Goal: Information Seeking & Learning: Learn about a topic

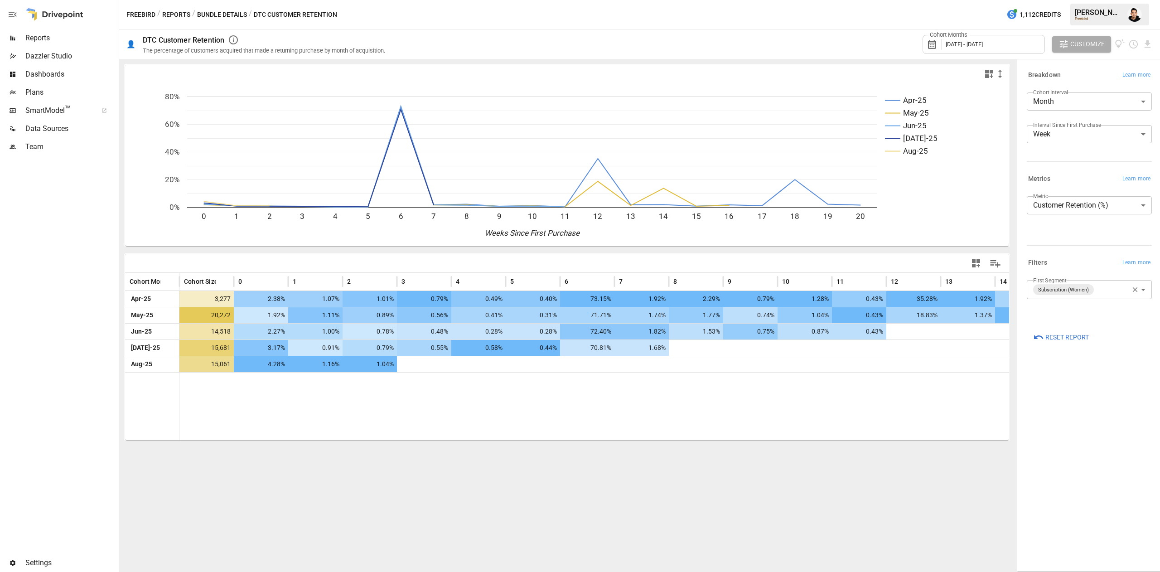
click at [696, 476] on div "Apr-25 May-25 Jun-25 Jul-25 Aug-25 0 1 2 3 4 5 6 7 8 9 10 11 12 13 14 15 16 17 …" at bounding box center [567, 315] width 896 height 513
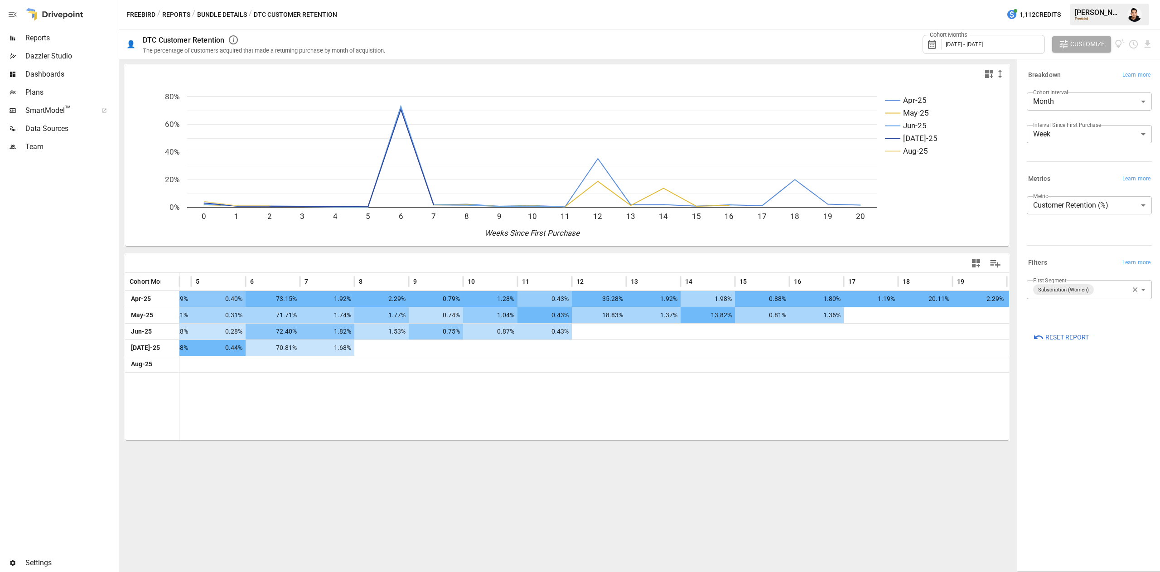
scroll to position [0, 323]
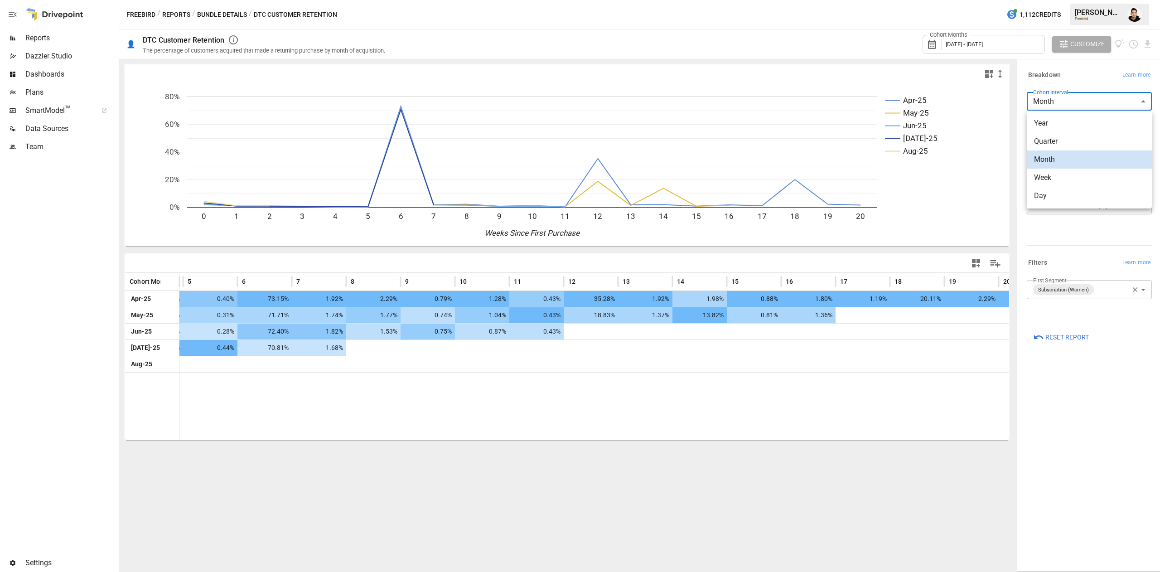
click at [1078, 0] on body "Reports Dazzler Studio Dashboards Plans SmartModel ™ Data Sources Team Settings…" at bounding box center [580, 0] width 1160 height 0
click at [1066, 176] on span "Week" at bounding box center [1089, 177] width 111 height 11
type input "****"
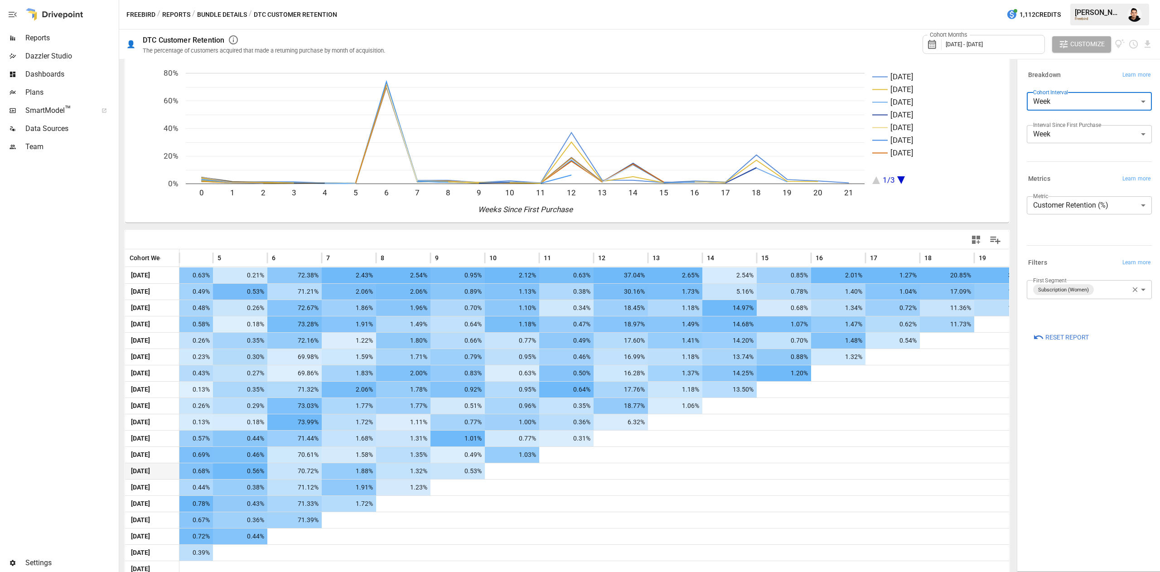
scroll to position [63, 0]
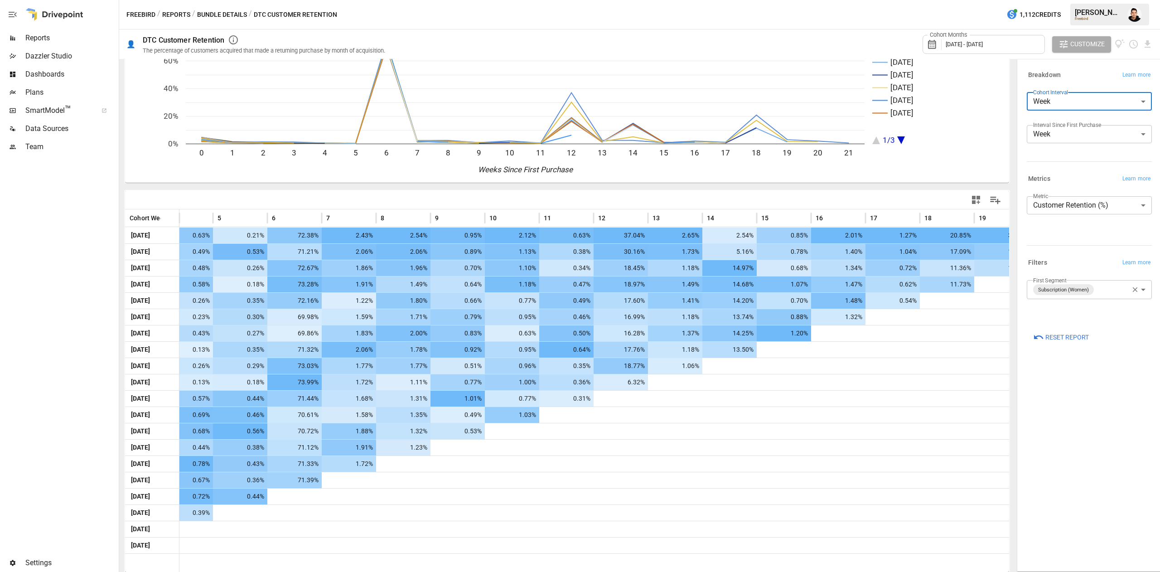
click at [1110, 0] on body "Reports Dazzler Studio Dashboards Plans SmartModel ™ Data Sources Team Settings…" at bounding box center [580, 0] width 1160 height 0
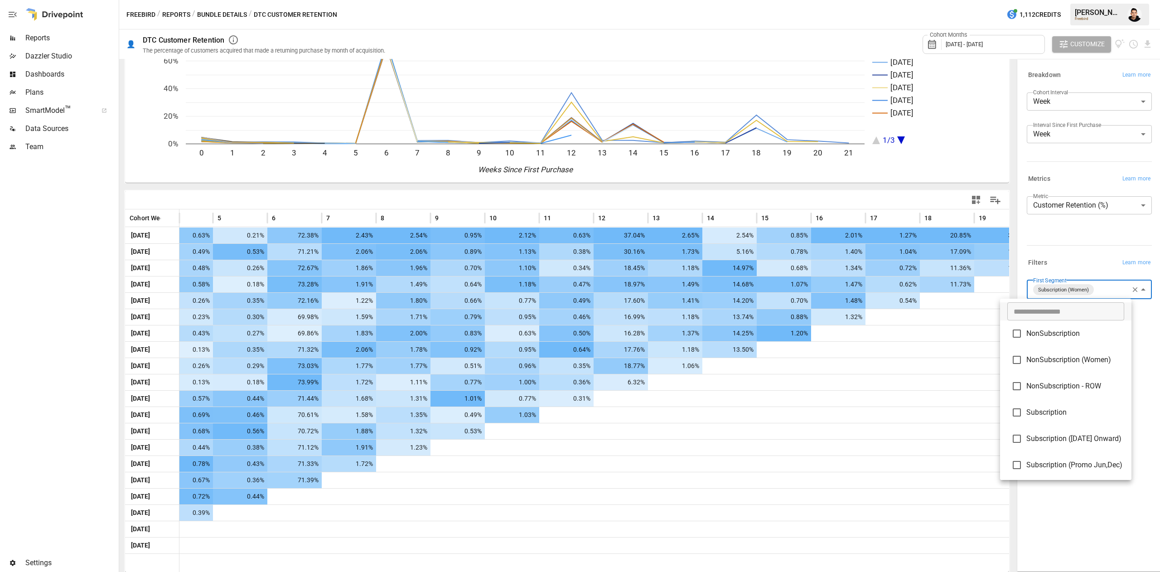
scroll to position [81, 0]
click at [1065, 435] on span "Subscription (Women)" at bounding box center [1075, 436] width 98 height 11
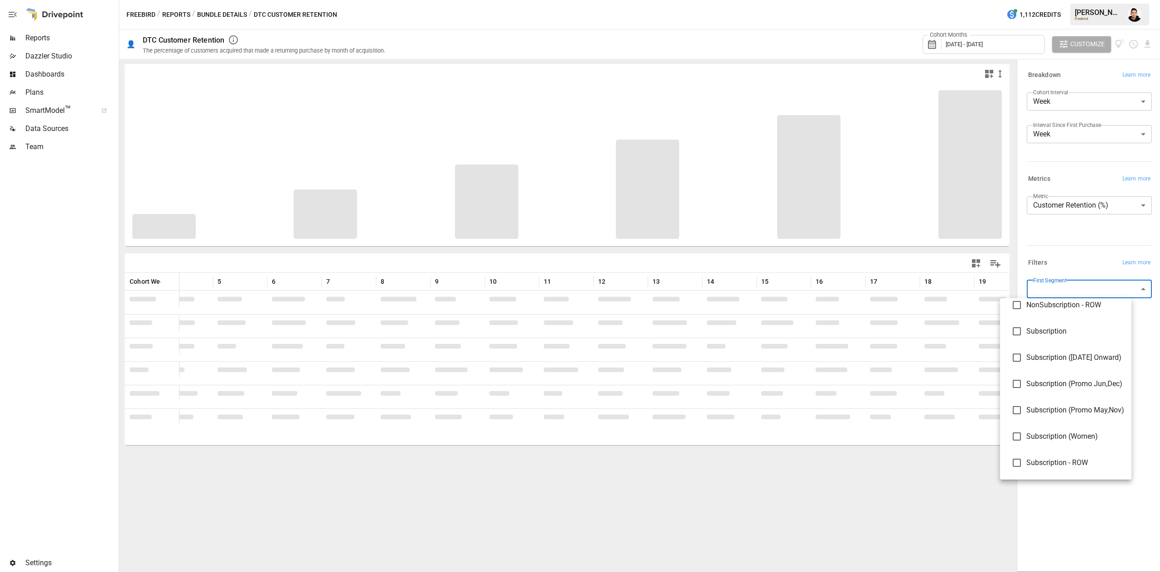
scroll to position [39, 0]
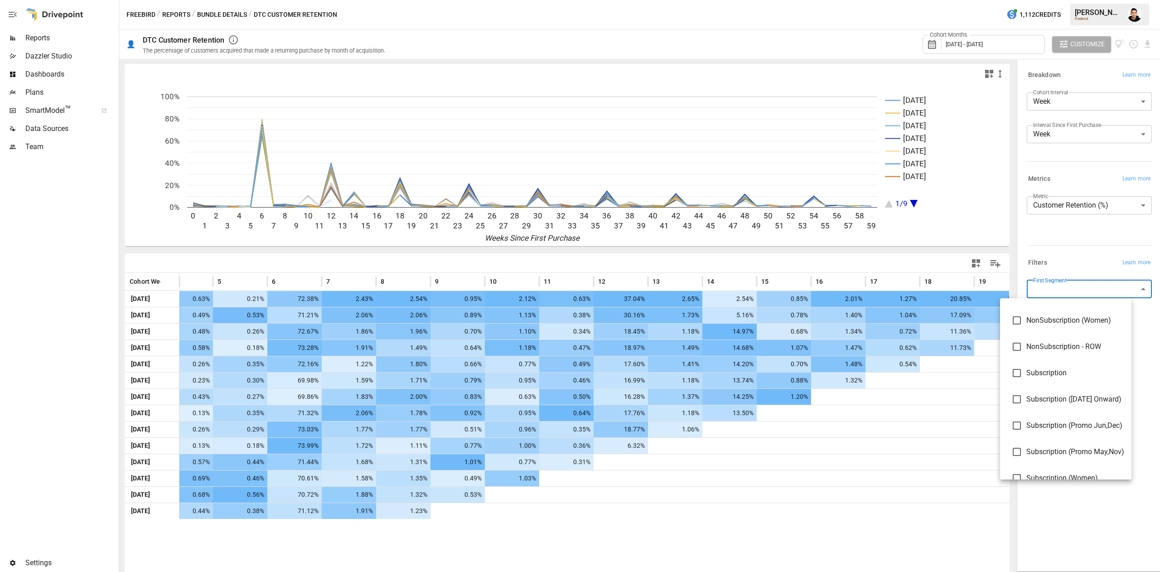
click at [1039, 400] on span "Subscription (July 2025 Onward)" at bounding box center [1075, 399] width 98 height 11
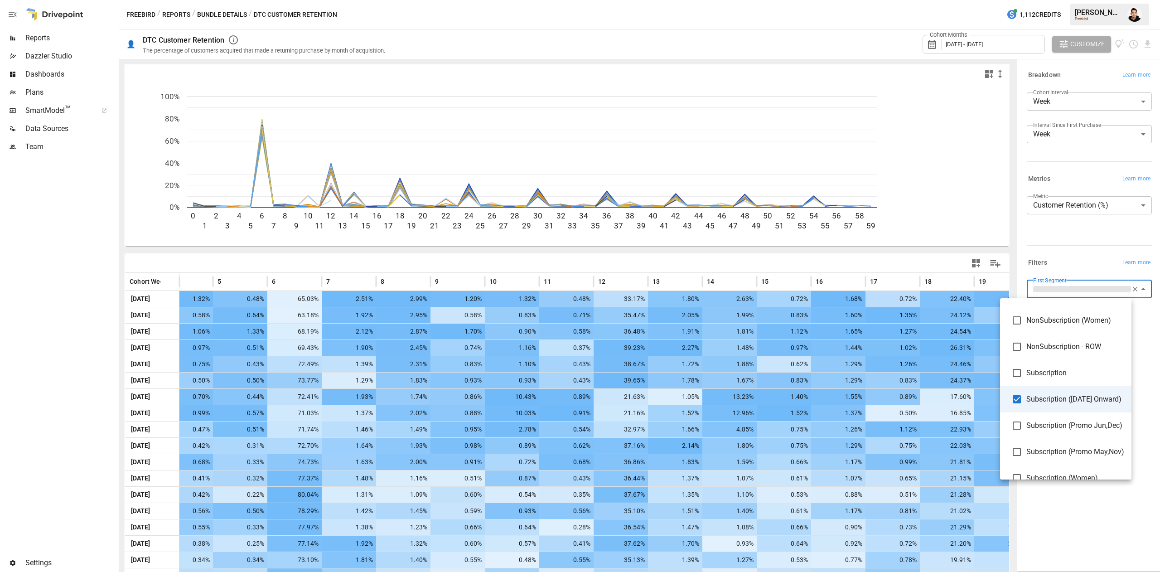
type input "**********"
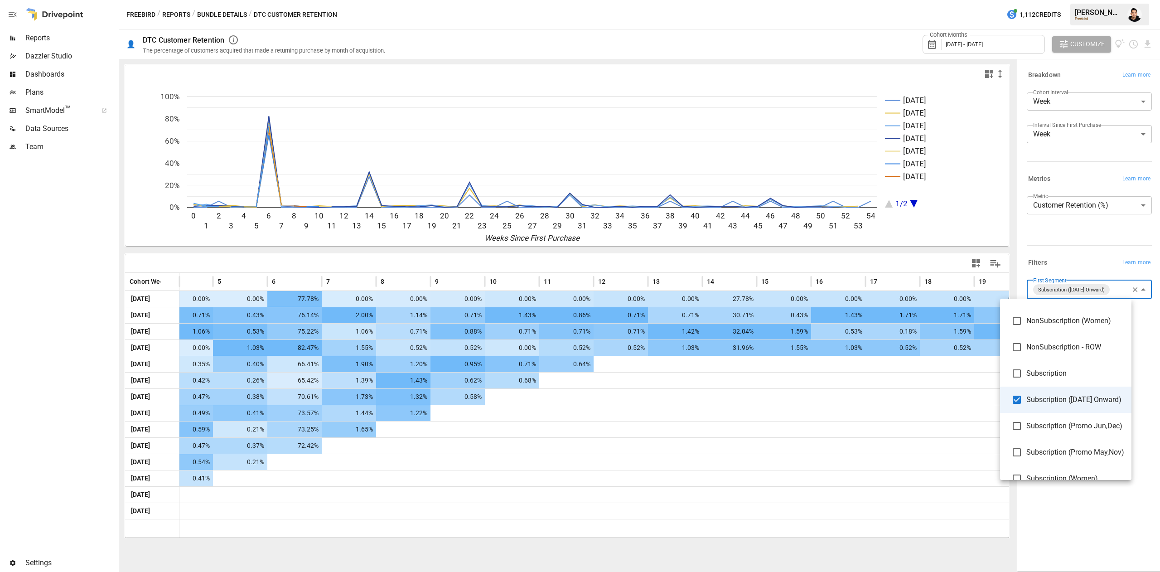
click at [1056, 504] on div at bounding box center [580, 286] width 1160 height 572
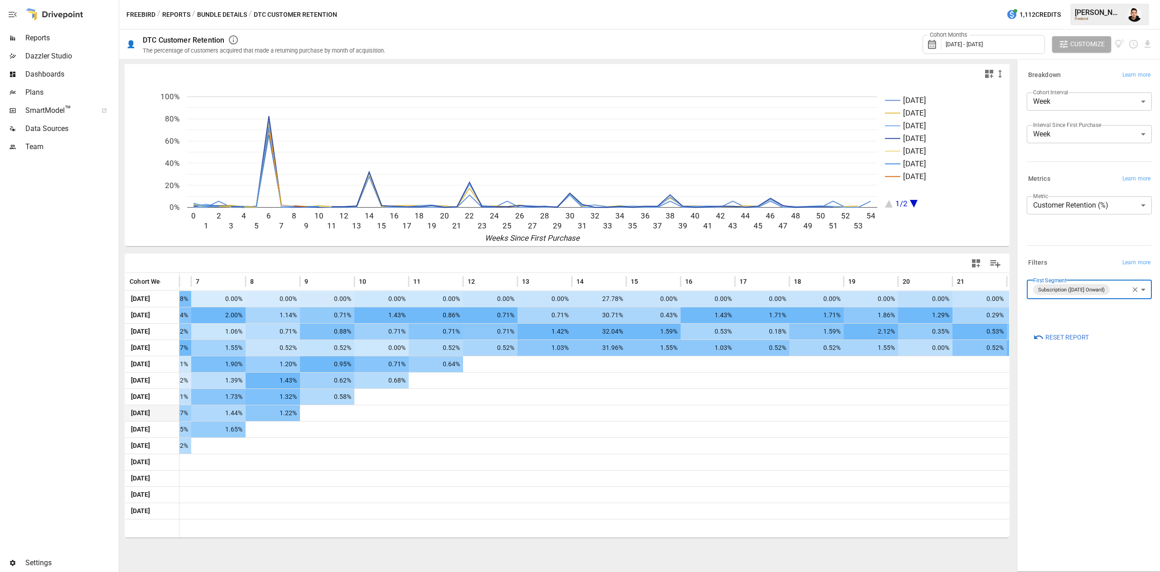
scroll to position [0, 425]
click at [1008, 48] on div "Cohort Months August 2024 - August 2025" at bounding box center [983, 44] width 122 height 19
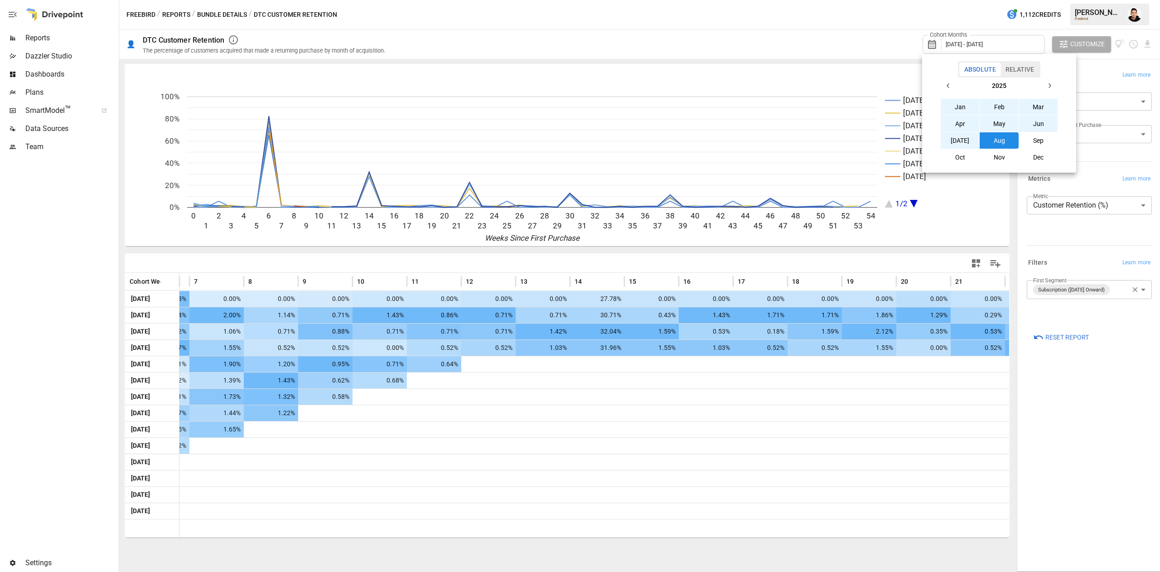
click at [953, 83] on button "button" at bounding box center [948, 85] width 16 height 16
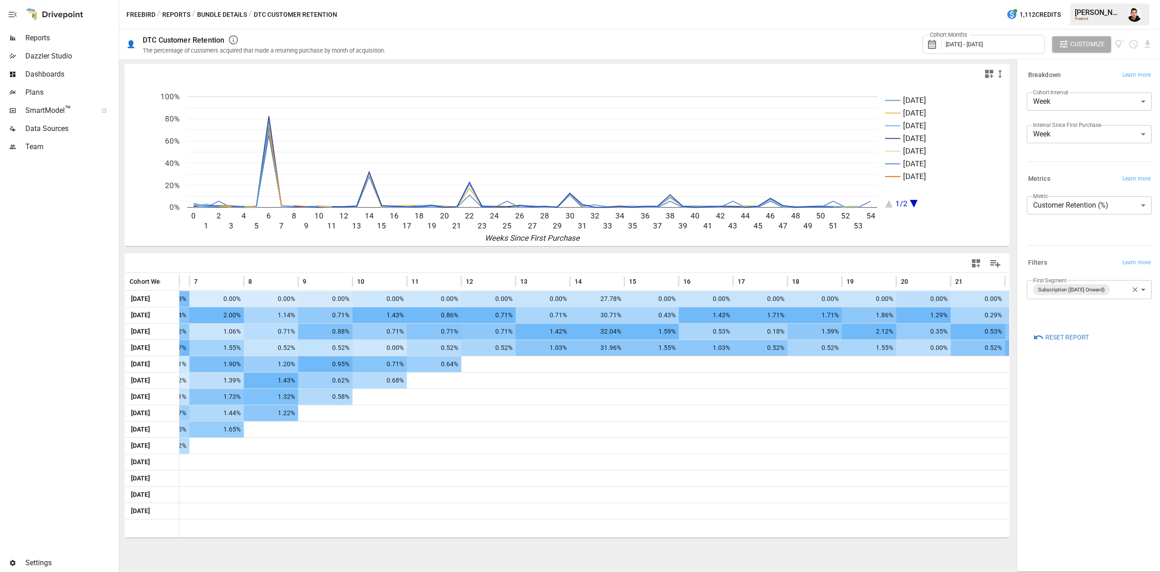
click at [1010, 56] on div "Cohort Months August 2024 - August 2025" at bounding box center [983, 44] width 122 height 25
click at [1027, 44] on div "Cohort Months August 2024 - August 2025" at bounding box center [983, 44] width 122 height 19
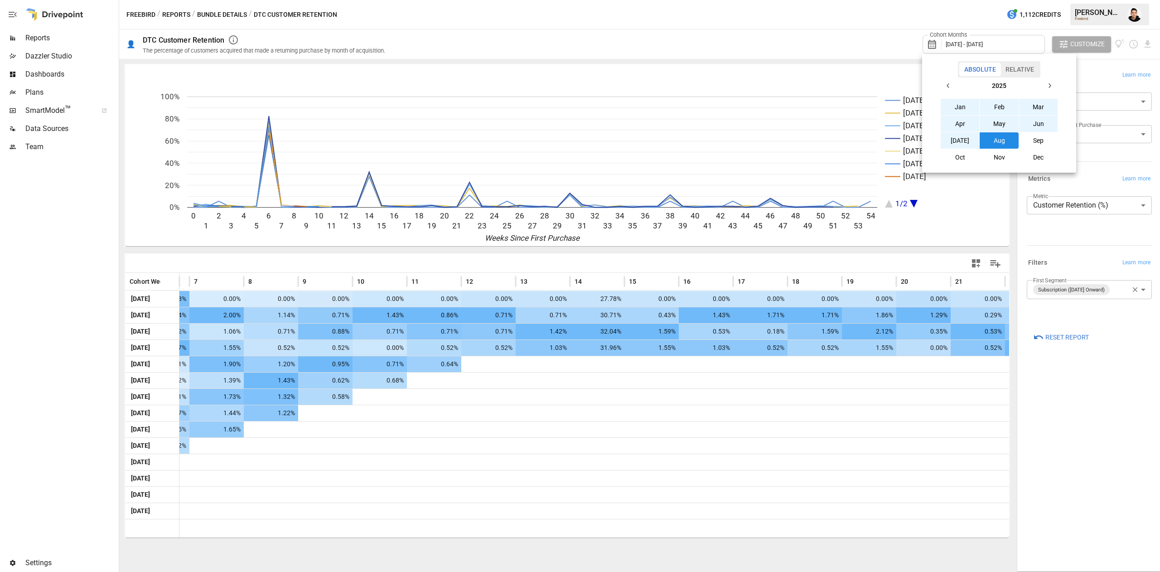
click at [951, 101] on button "Jan" at bounding box center [960, 107] width 39 height 16
click at [1044, 143] on button "Sep" at bounding box center [1038, 140] width 39 height 16
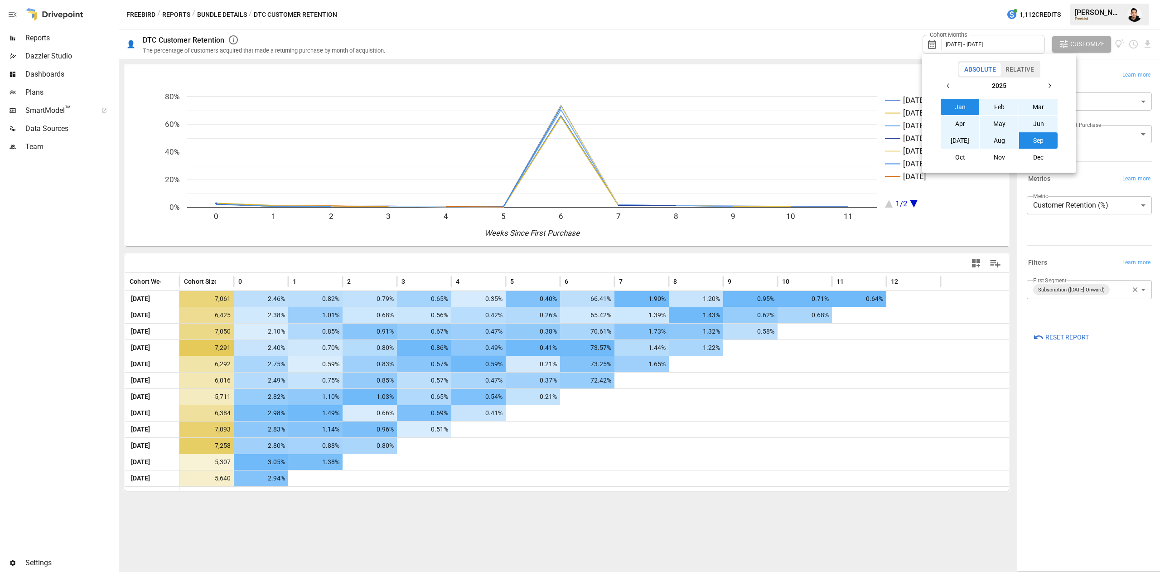
click at [1095, 396] on div at bounding box center [580, 286] width 1160 height 572
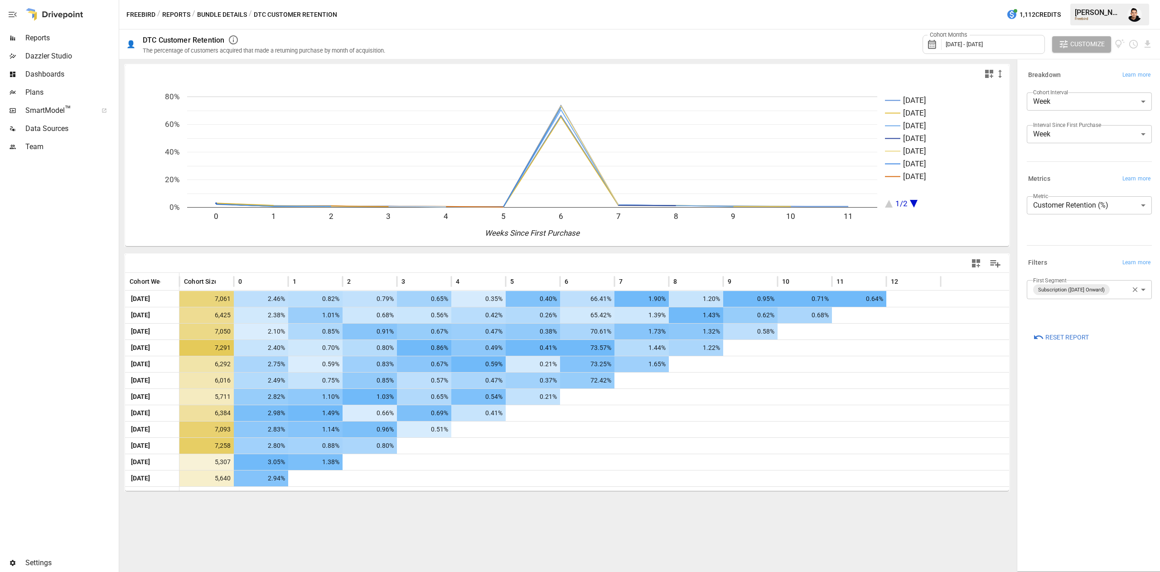
click at [1066, 0] on body "Reports Dazzler Studio Dashboards Plans SmartModel ™ Data Sources Team Settings…" at bounding box center [580, 0] width 1160 height 0
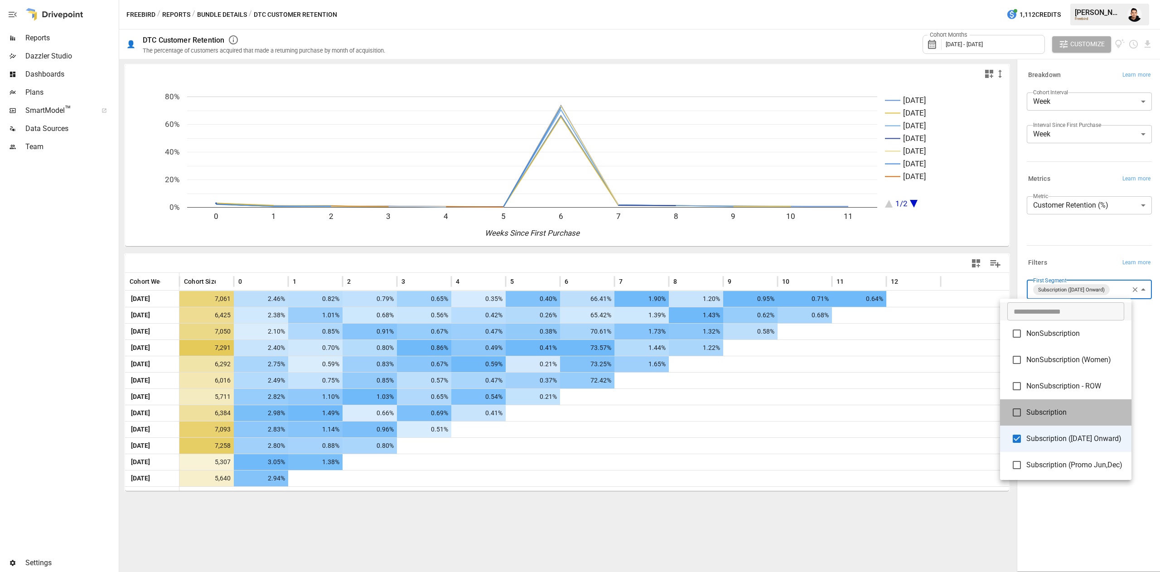
click at [1051, 413] on span "Subscription" at bounding box center [1075, 412] width 98 height 11
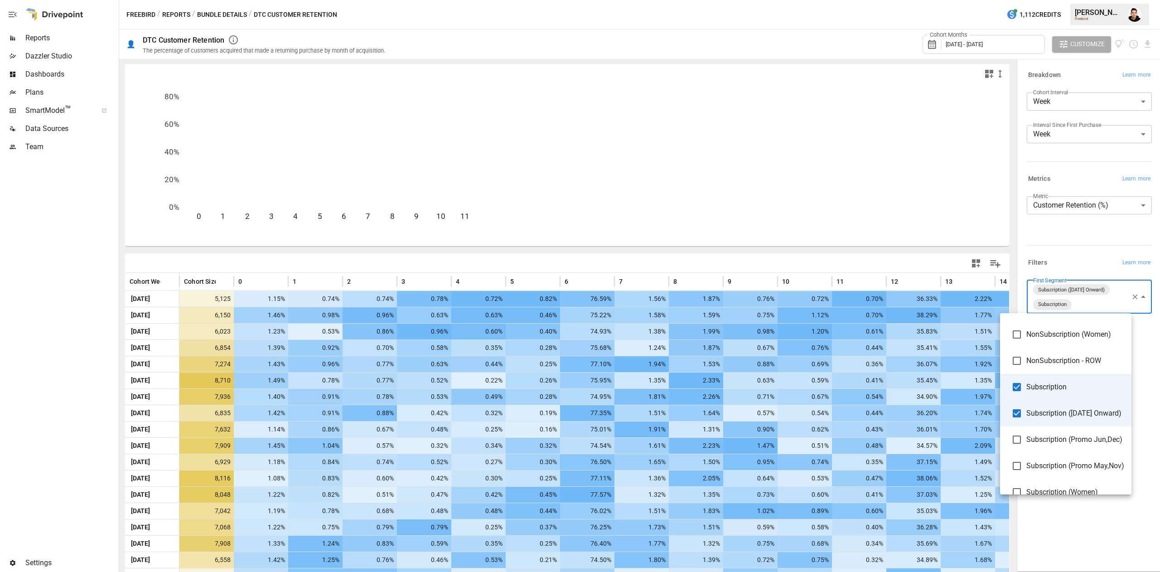
scroll to position [51, 0]
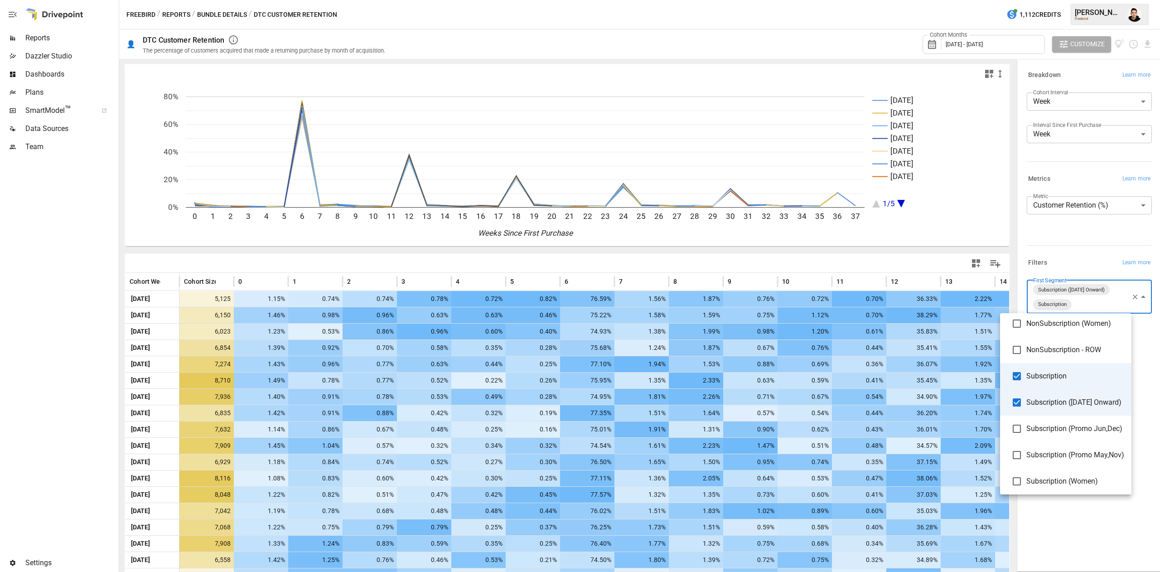
click at [953, 194] on div at bounding box center [580, 286] width 1160 height 572
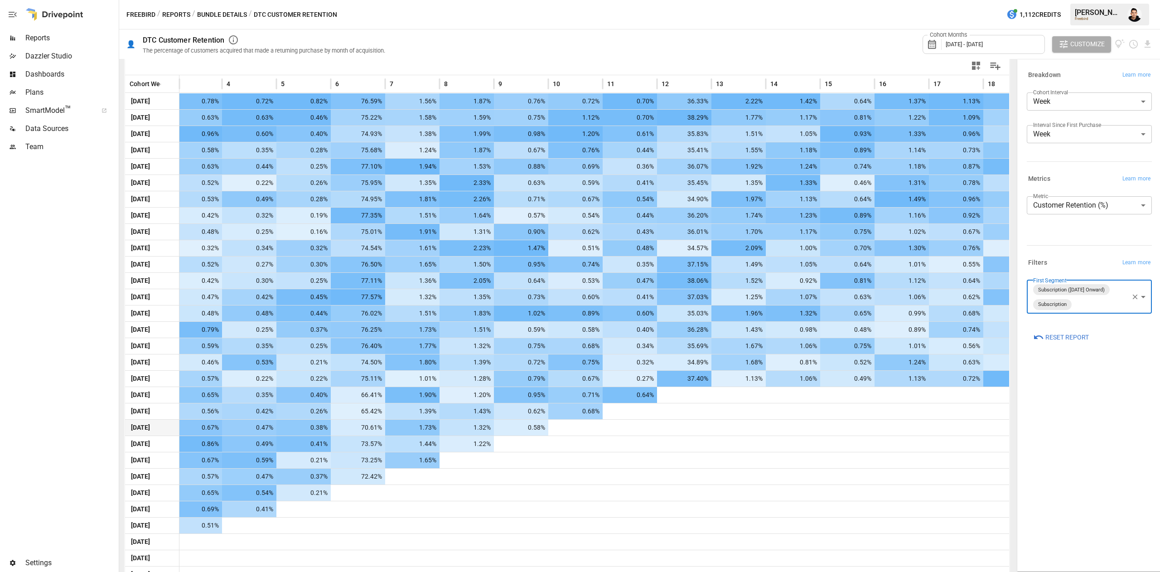
scroll to position [0, 235]
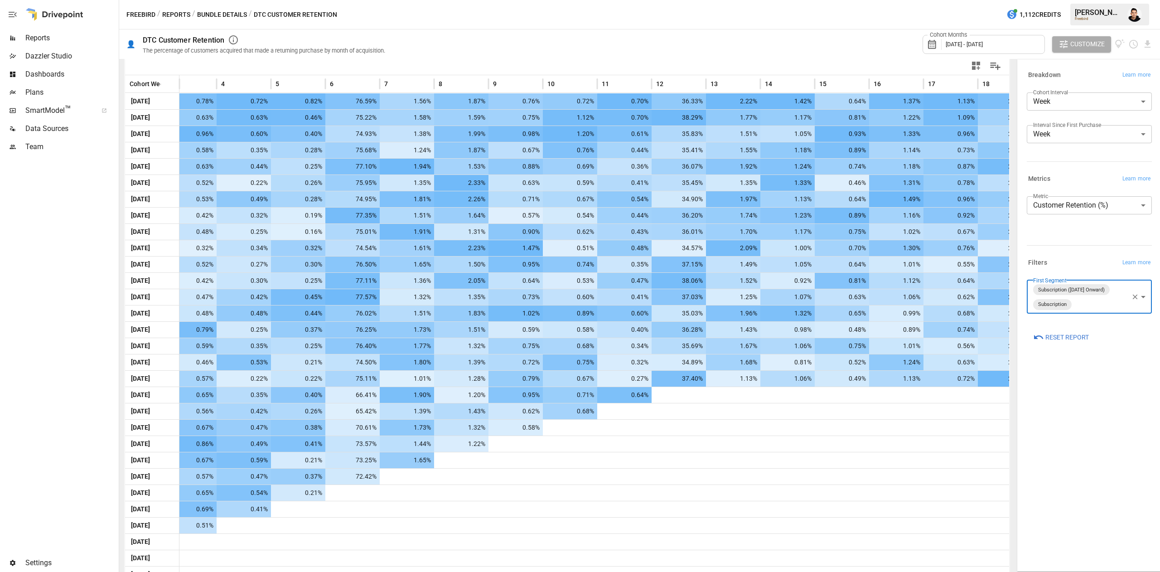
click at [1104, 0] on body "Reports Dazzler Studio Dashboards Plans SmartModel ™ Data Sources Team Settings…" at bounding box center [580, 0] width 1160 height 0
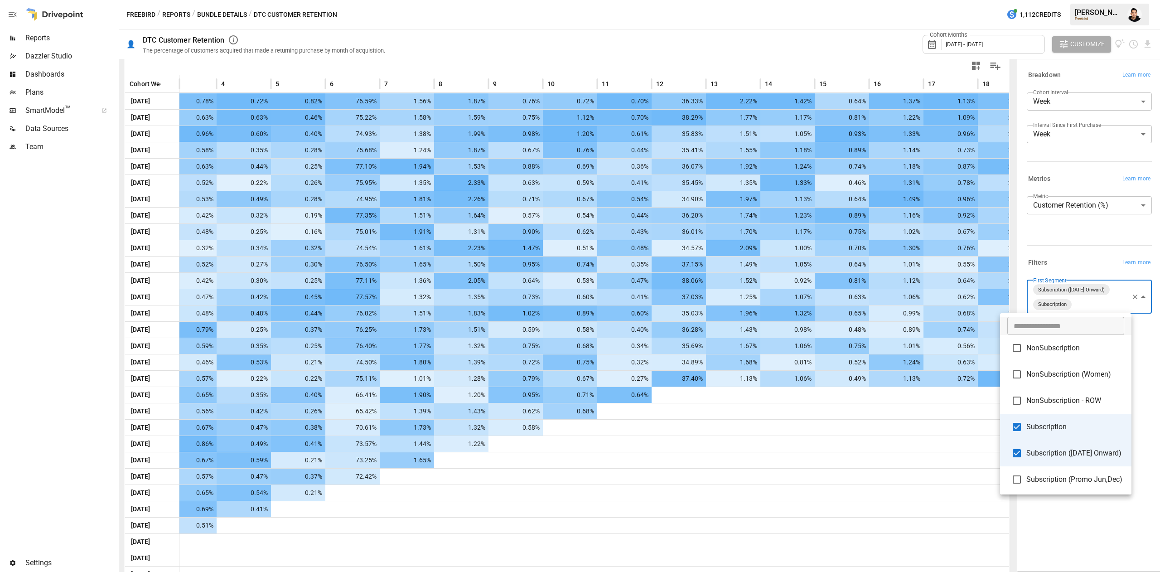
scroll to position [81, 0]
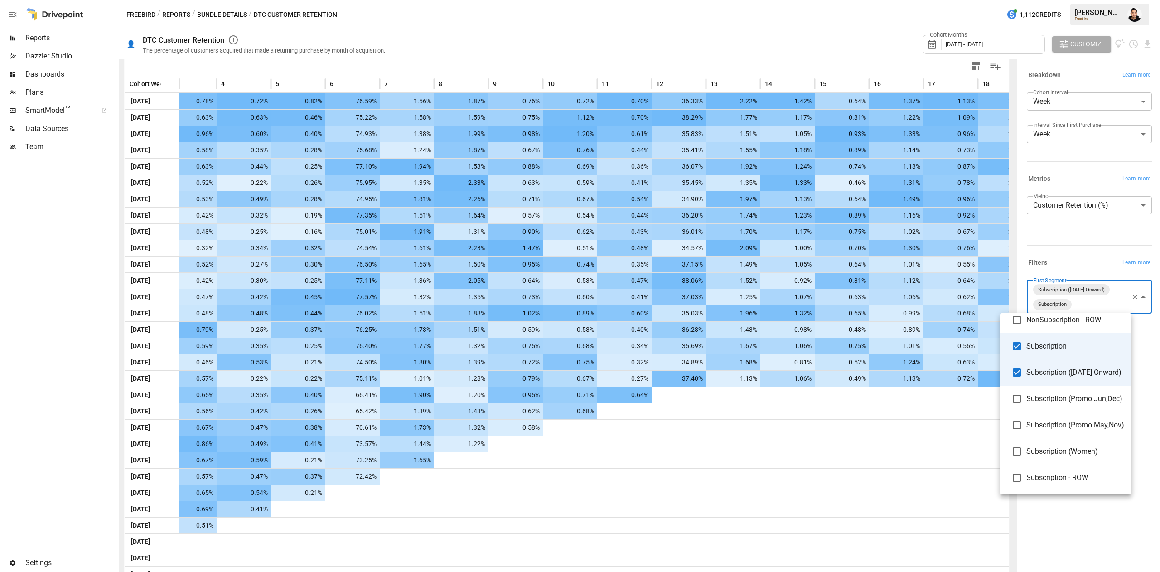
click at [1080, 451] on span "Subscription (Women)" at bounding box center [1075, 451] width 98 height 11
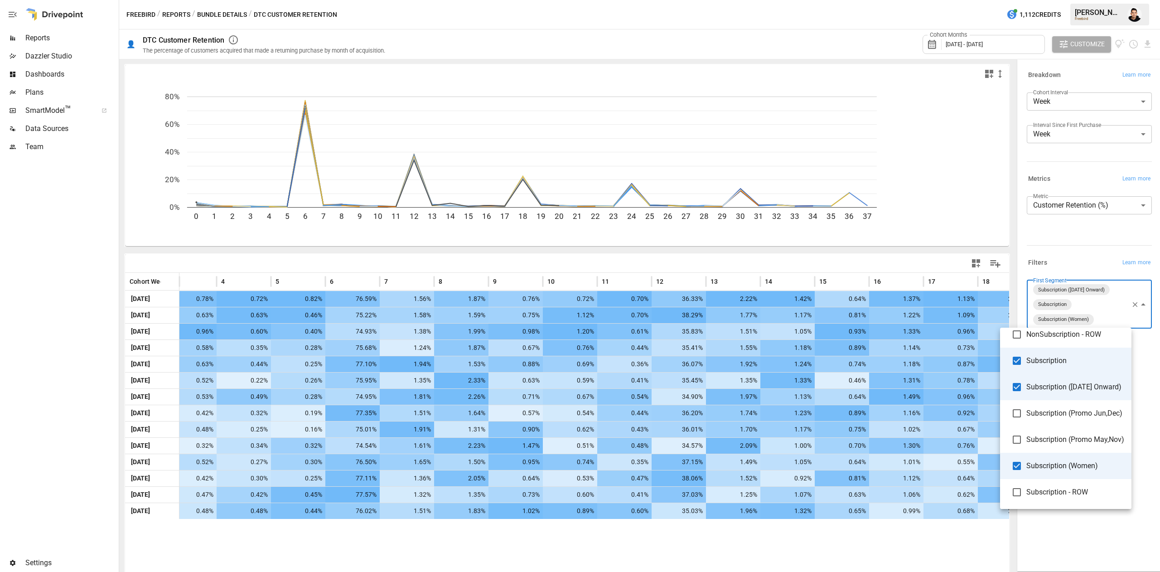
click at [930, 499] on div at bounding box center [580, 286] width 1160 height 572
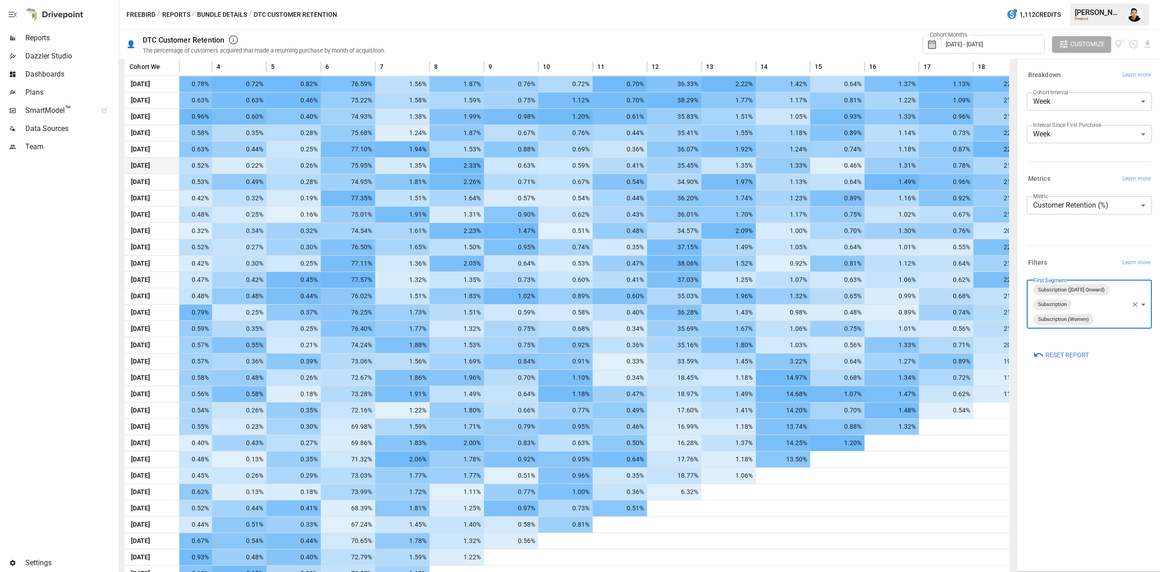
scroll to position [0, 240]
click at [1104, 0] on body "Reports Dazzler Studio Dashboards Plans SmartModel ™ Data Sources Team Settings…" at bounding box center [580, 0] width 1160 height 0
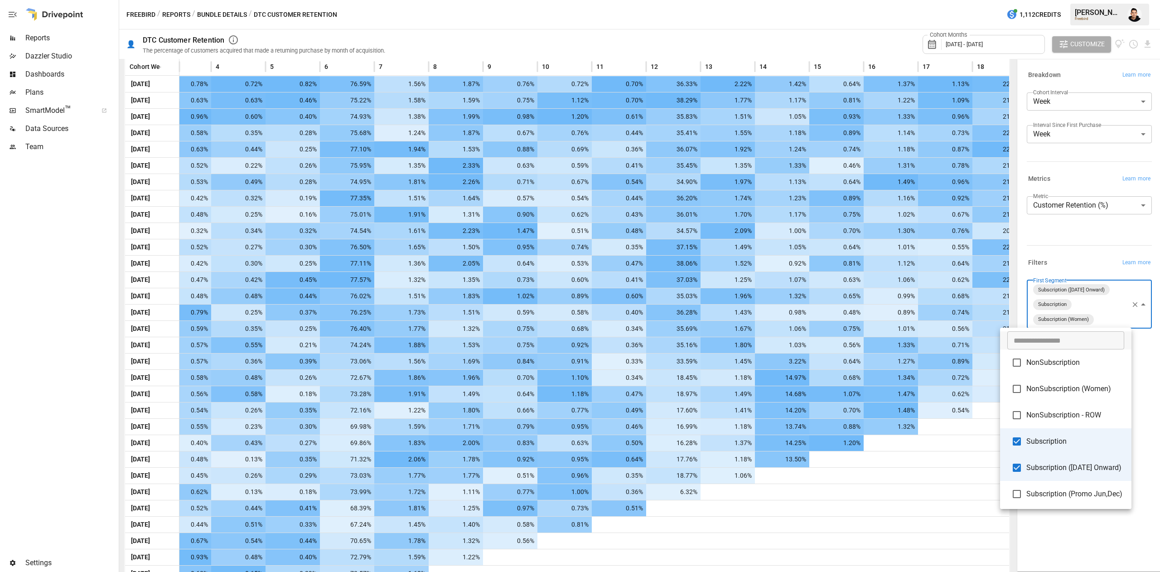
scroll to position [81, 0]
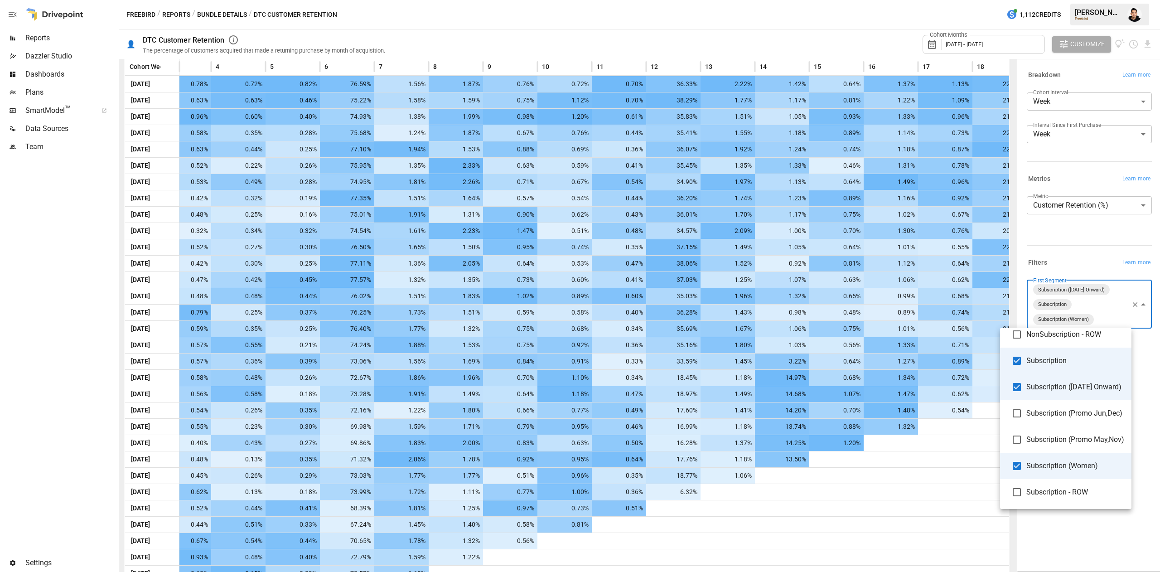
click at [1063, 362] on span "Subscription" at bounding box center [1075, 360] width 98 height 11
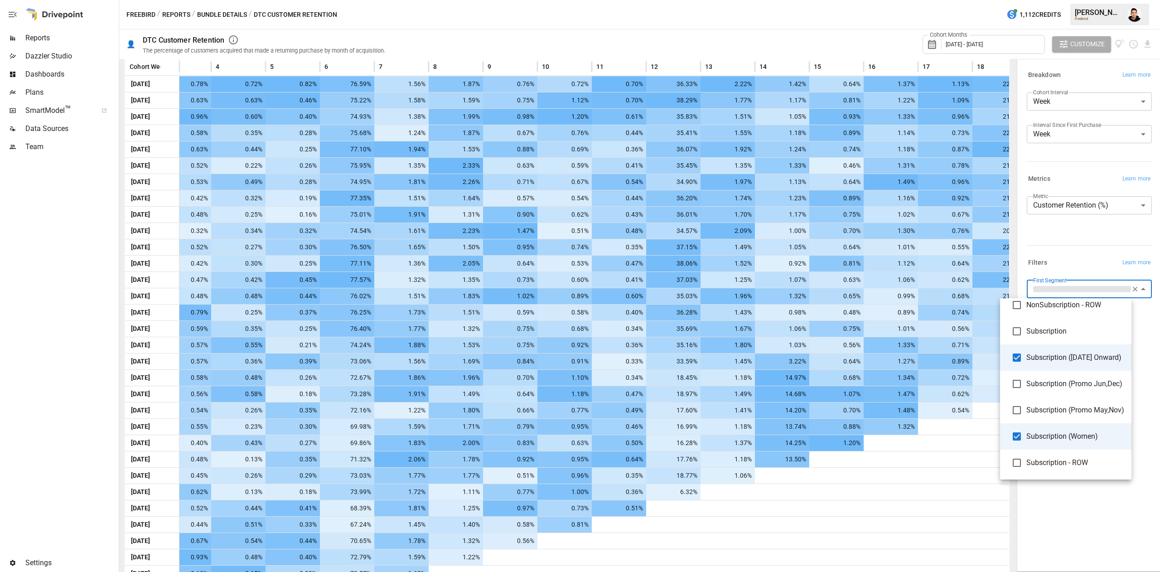
click at [1062, 363] on span "Subscription (July 2025 Onward)" at bounding box center [1075, 357] width 98 height 11
type input "**********"
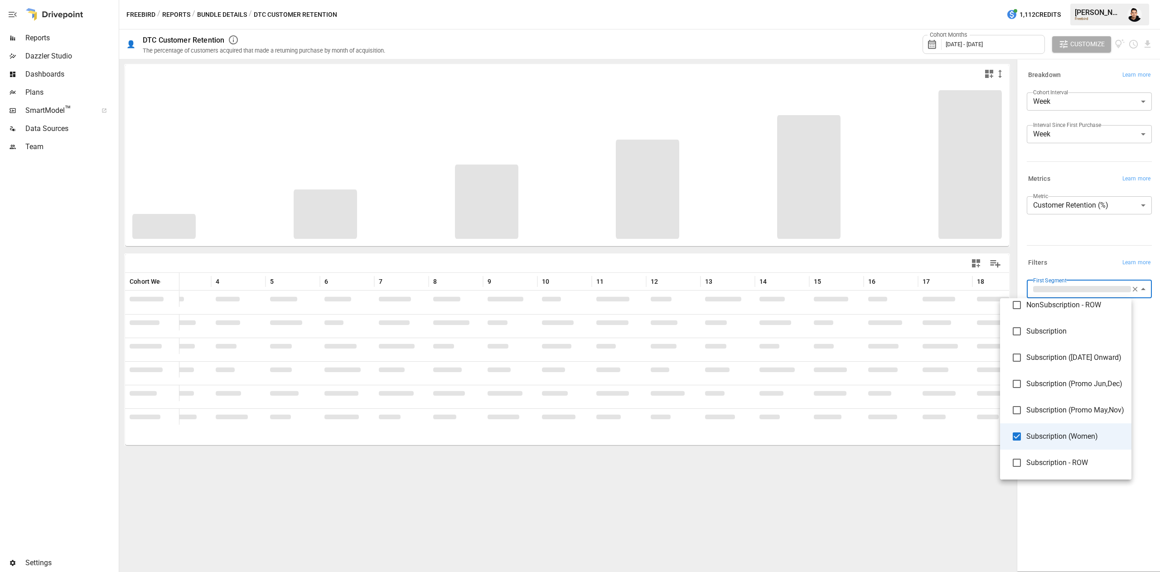
click at [921, 497] on div at bounding box center [580, 286] width 1160 height 572
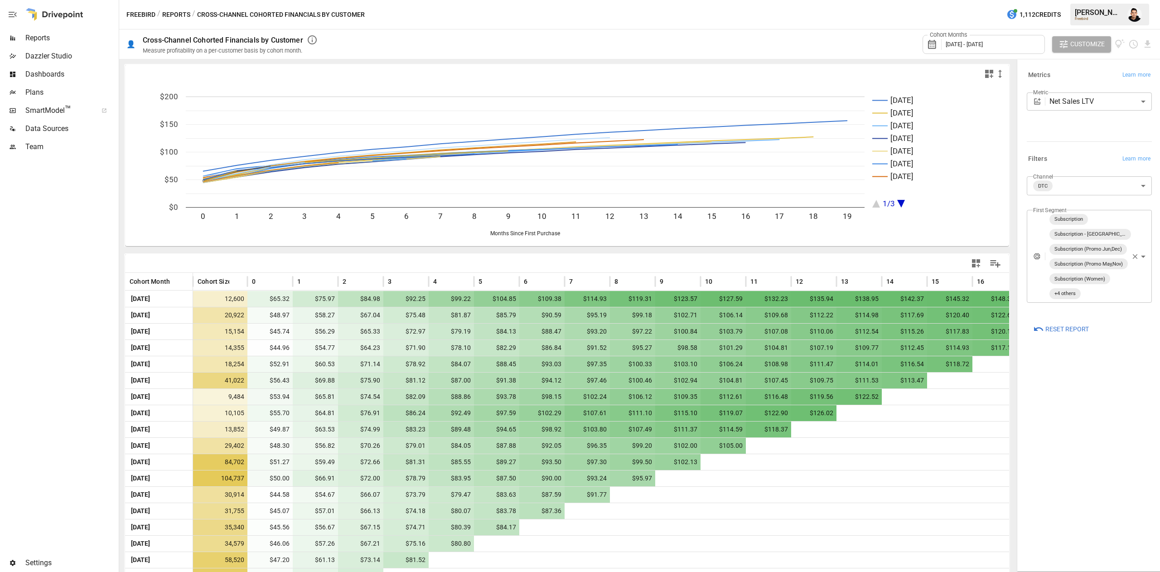
click at [816, 40] on div "Cohort Months [DATE] - [DATE] Customize" at bounding box center [739, 43] width 828 height 29
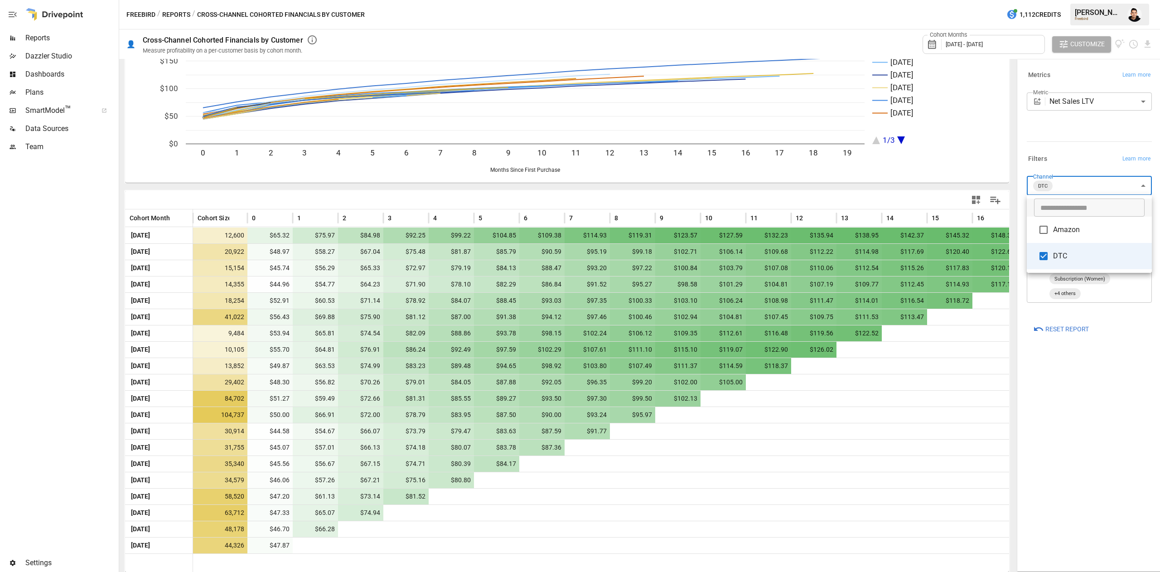
click at [1101, 0] on body "Reports Dazzler Studio Dashboards Plans SmartModel ™ Data Sources Team Settings…" at bounding box center [580, 0] width 1160 height 0
click at [1092, 161] on div at bounding box center [580, 286] width 1160 height 572
click at [1083, 0] on body "Reports Dazzler Studio Dashboards Plans SmartModel ™ Data Sources Team Settings…" at bounding box center [580, 0] width 1160 height 0
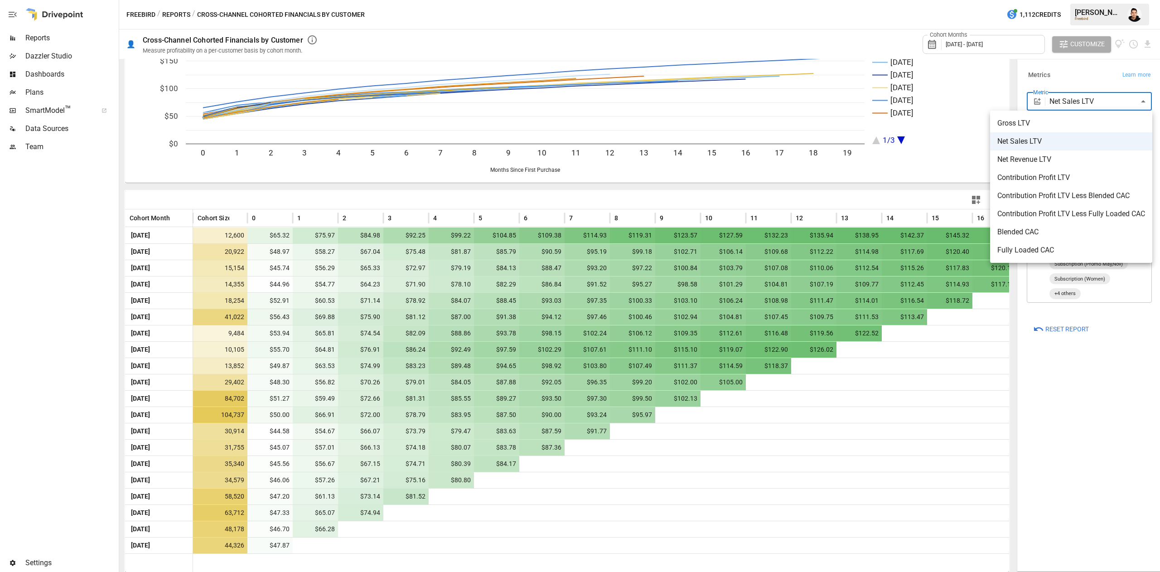
click at [1092, 188] on li "Contribution Profit LTV Less Blended CAC" at bounding box center [1071, 196] width 162 height 18
type input "**********"
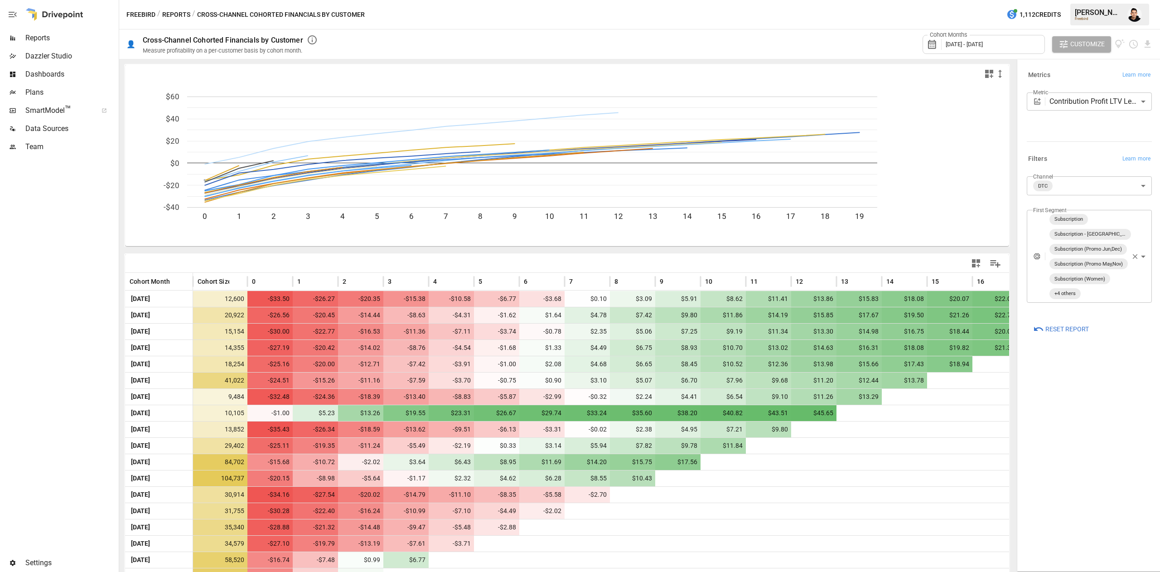
scroll to position [63, 0]
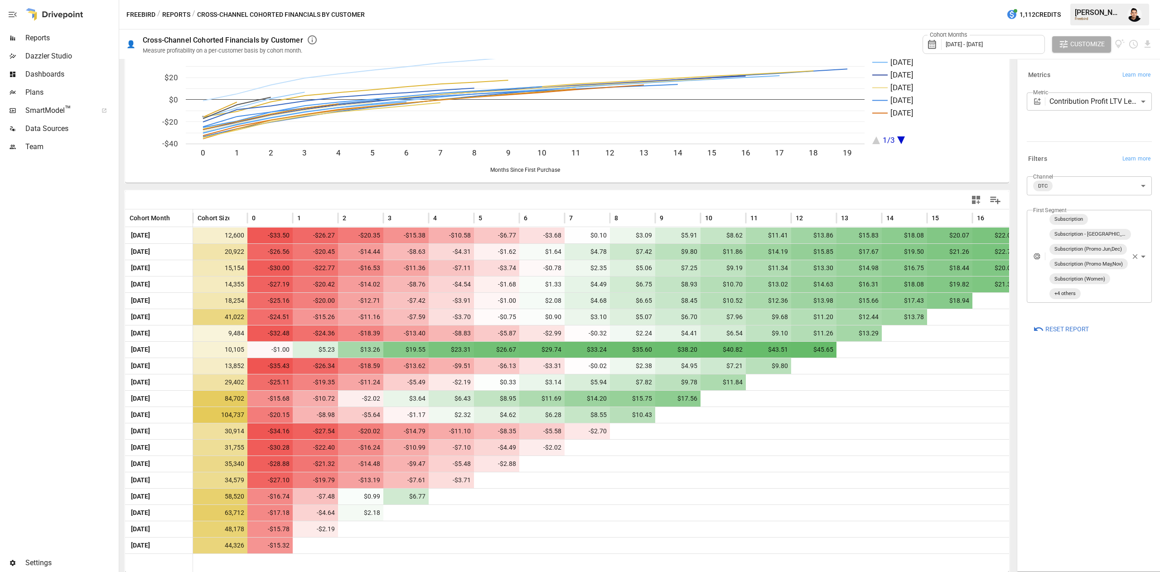
drag, startPoint x: 309, startPoint y: 344, endPoint x: 3, endPoint y: 344, distance: 305.8
click at [3, 344] on div at bounding box center [58, 355] width 117 height 398
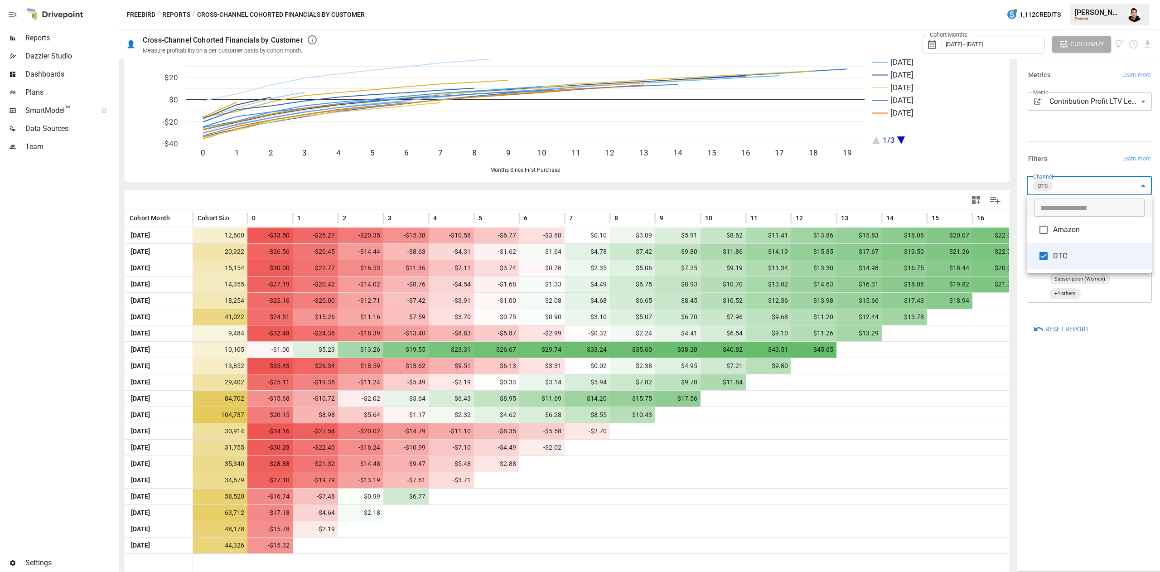
click at [1080, 0] on body "Reports Dazzler Studio Dashboards Plans SmartModel ™ Data Sources Team Settings…" at bounding box center [580, 0] width 1160 height 0
click at [1072, 147] on div at bounding box center [580, 286] width 1160 height 572
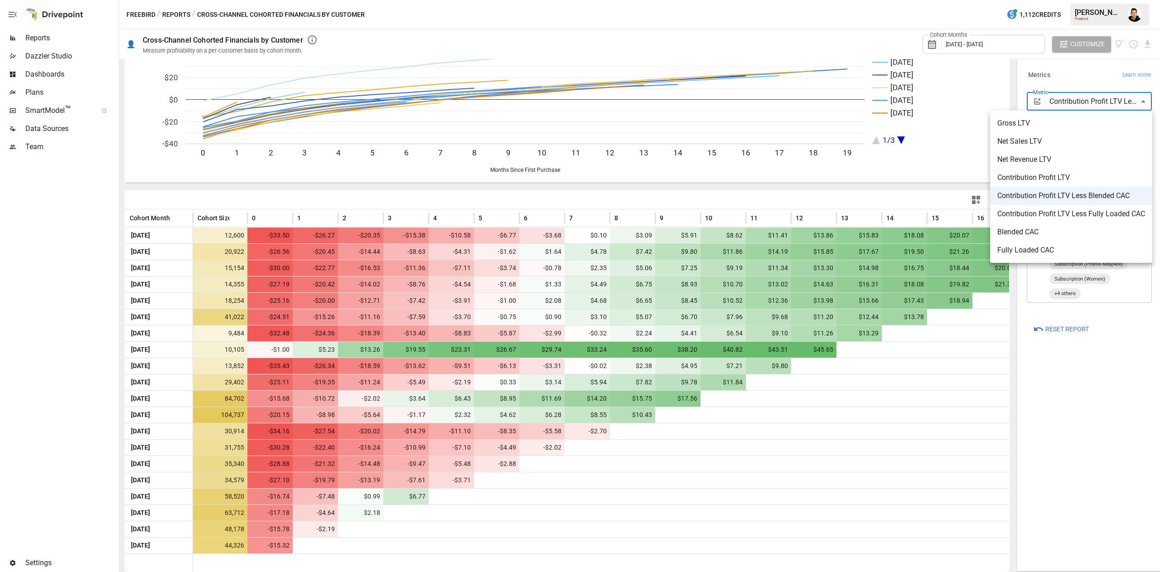
click at [1080, 0] on body "Reports Dazzler Studio Dashboards Plans SmartModel ™ Data Sources Team Settings…" at bounding box center [580, 0] width 1160 height 0
click at [1067, 372] on div at bounding box center [580, 286] width 1160 height 572
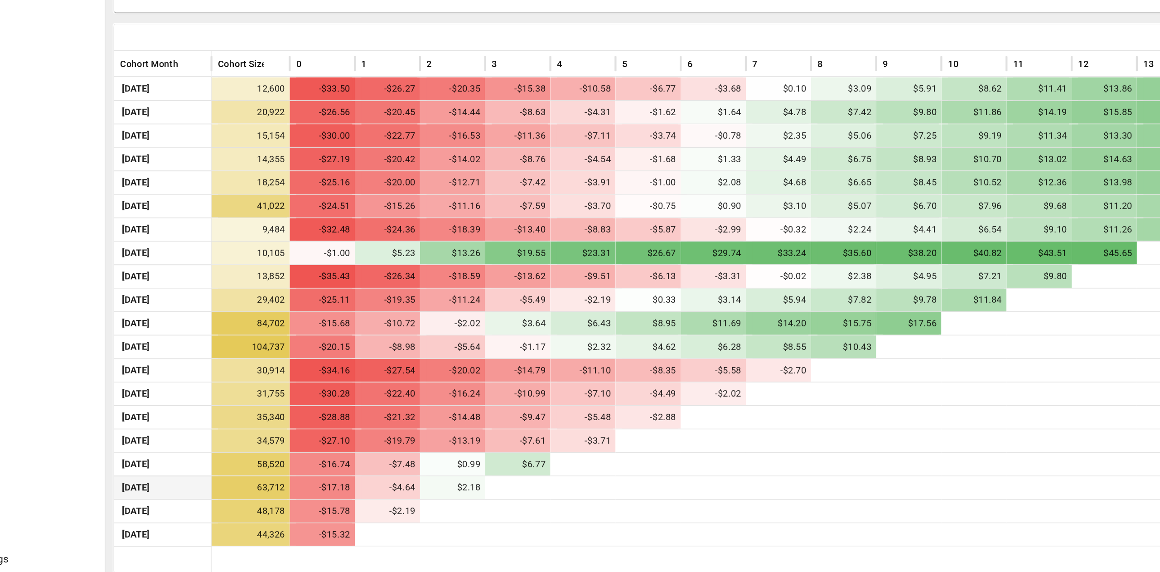
scroll to position [0, 0]
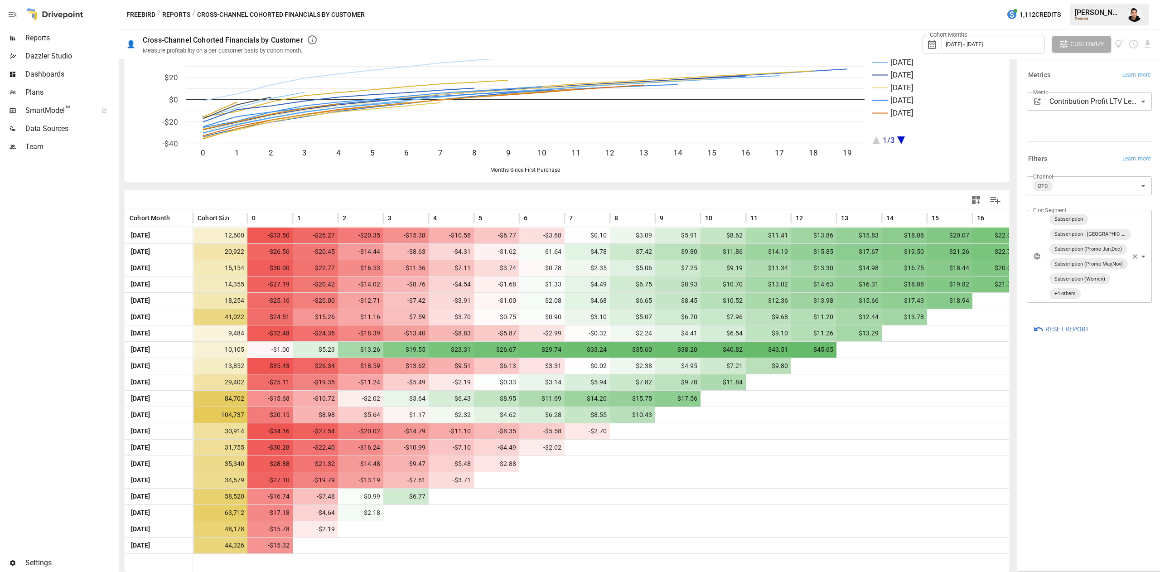
click at [1086, 157] on div "Filters Learn more" at bounding box center [1089, 159] width 125 height 13
click at [1111, 0] on body "Reports Dazzler Studio Dashboards Plans SmartModel ™ Data Sources Team Settings…" at bounding box center [580, 0] width 1160 height 0
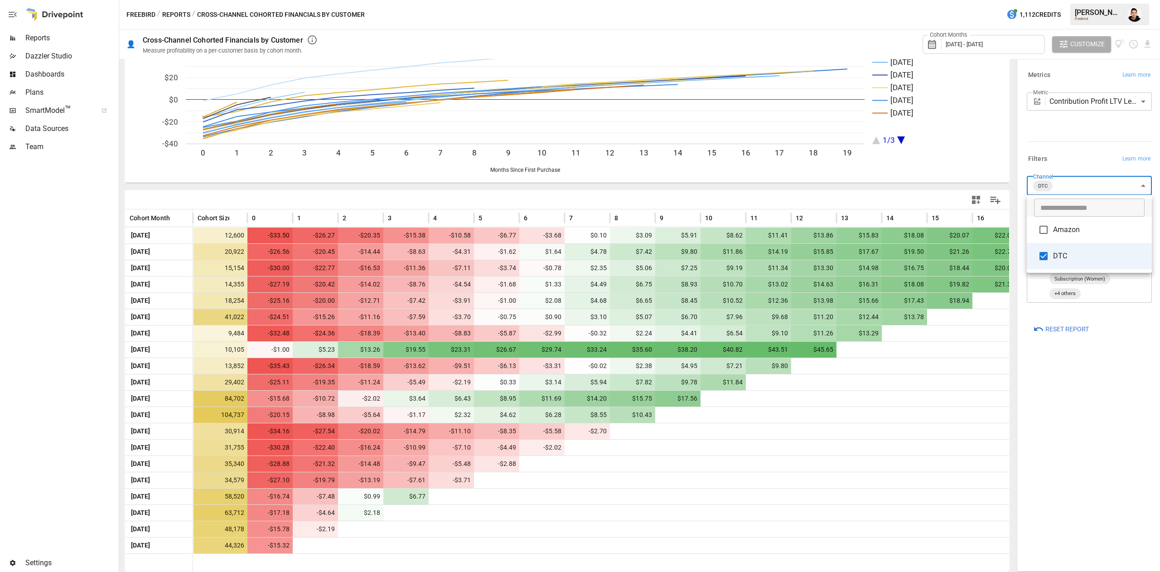
click at [1077, 232] on span "Amazon" at bounding box center [1099, 229] width 92 height 11
type input "**********"
click at [1083, 457] on div at bounding box center [580, 286] width 1160 height 572
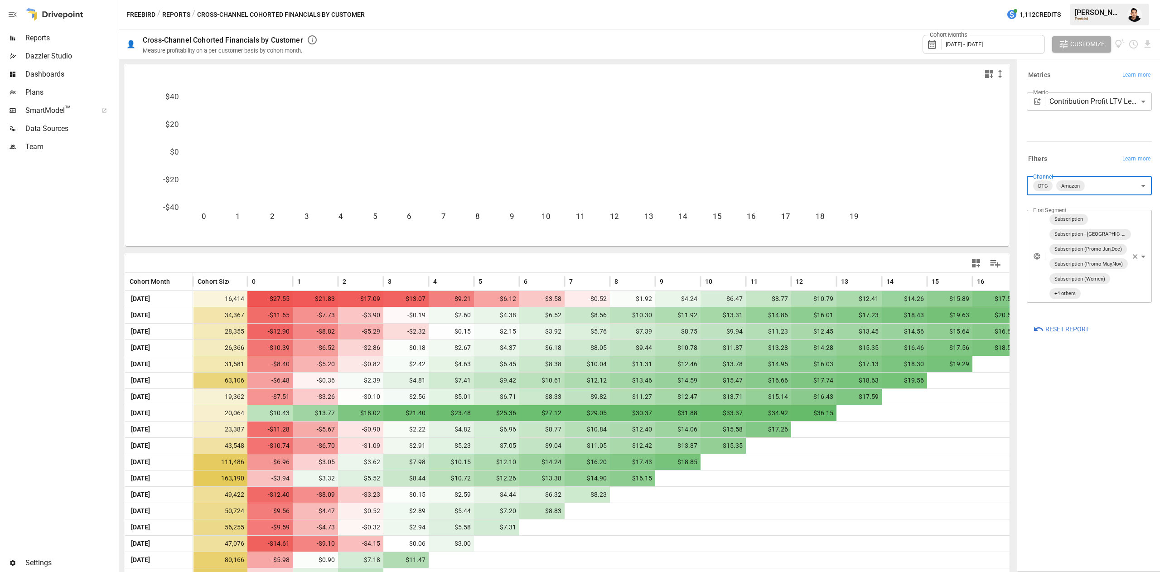
scroll to position [63, 0]
